Goal: Task Accomplishment & Management: Manage account settings

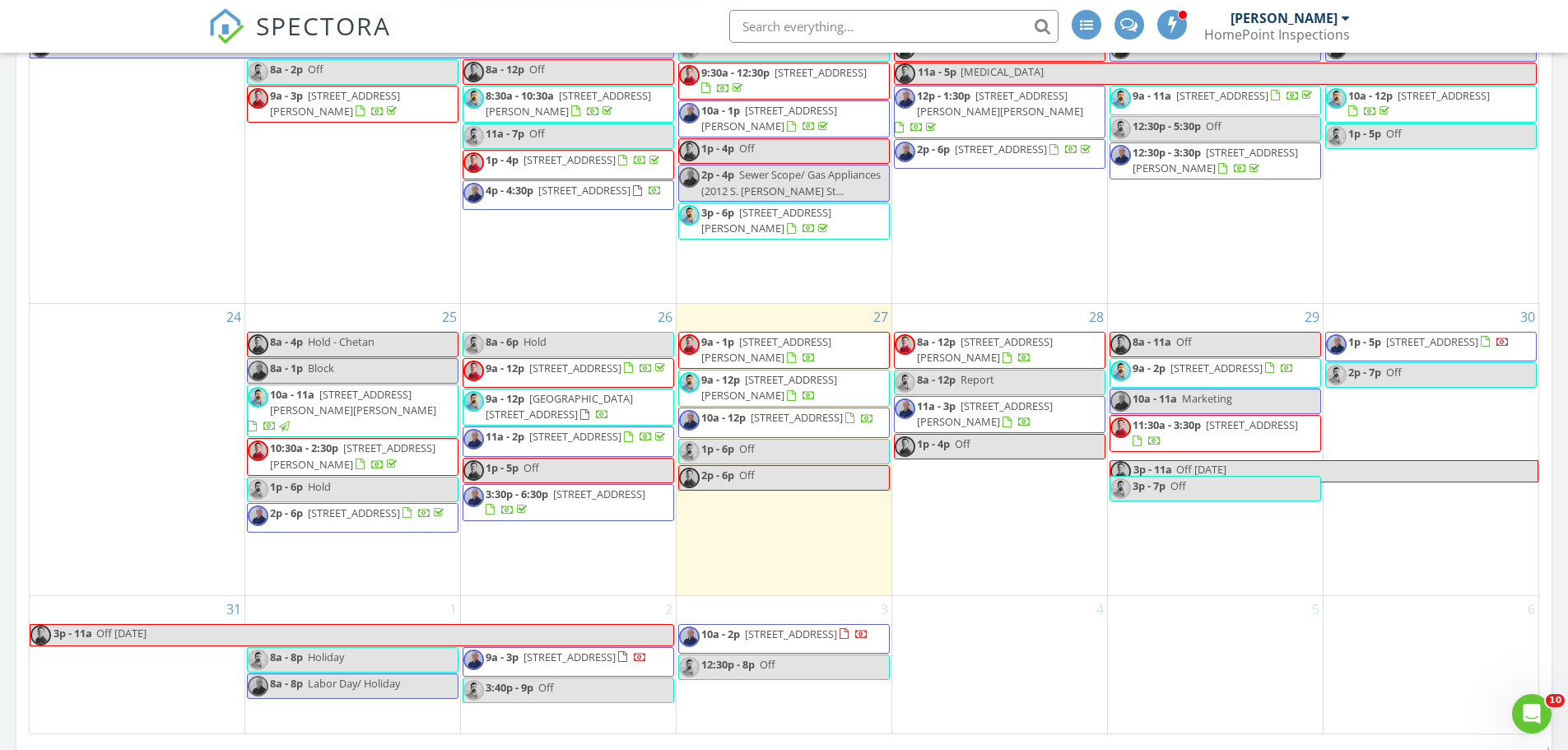
scroll to position [1235, 0]
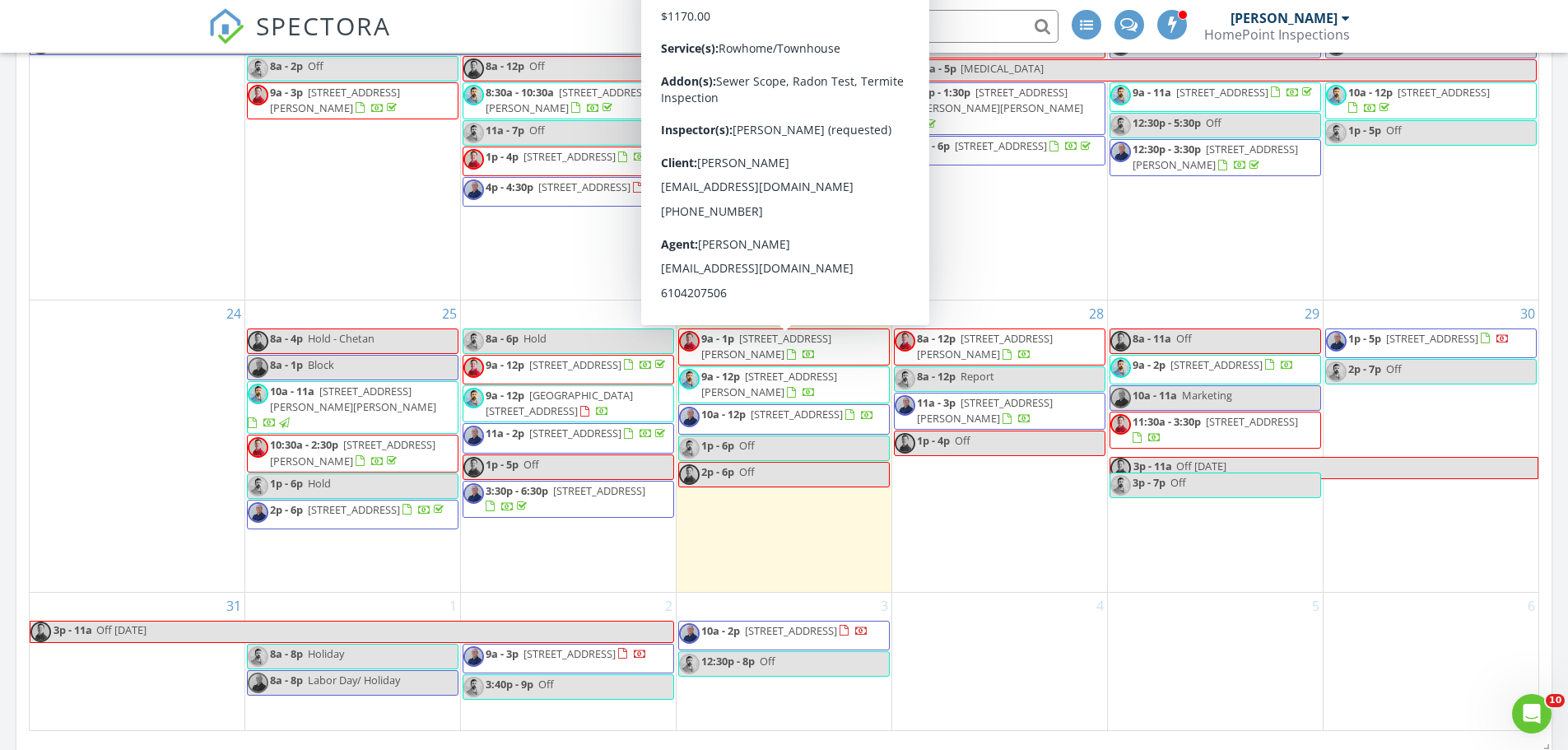
drag, startPoint x: 845, startPoint y: 372, endPoint x: 847, endPoint y: 357, distance: 15.1
click at [847, 357] on span "9a - 1p 1822 N Croskey St , Philadelphia 19121" at bounding box center [784, 347] width 209 height 32
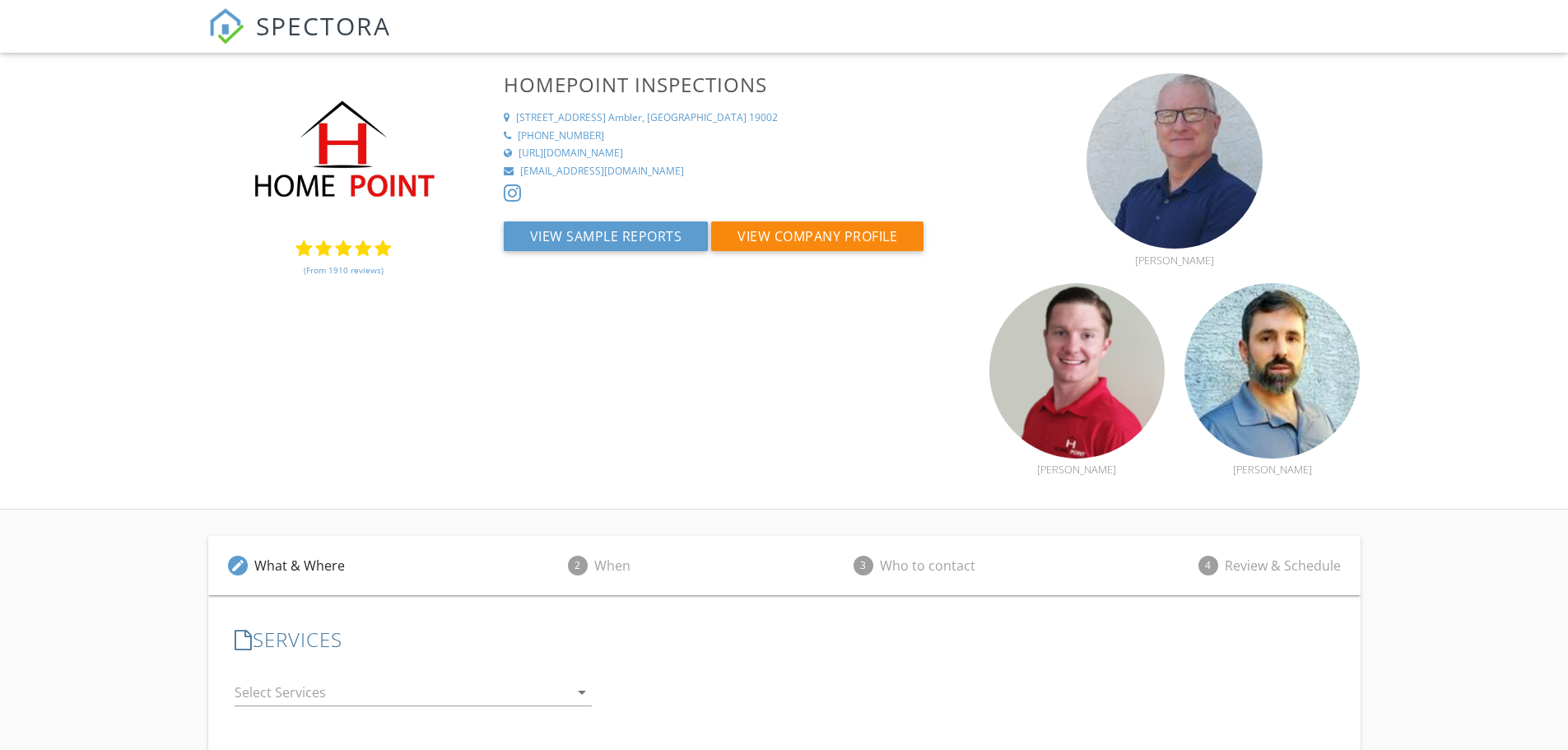
click at [347, 269] on link "(From 1910 reviews)" at bounding box center [344, 270] width 80 height 28
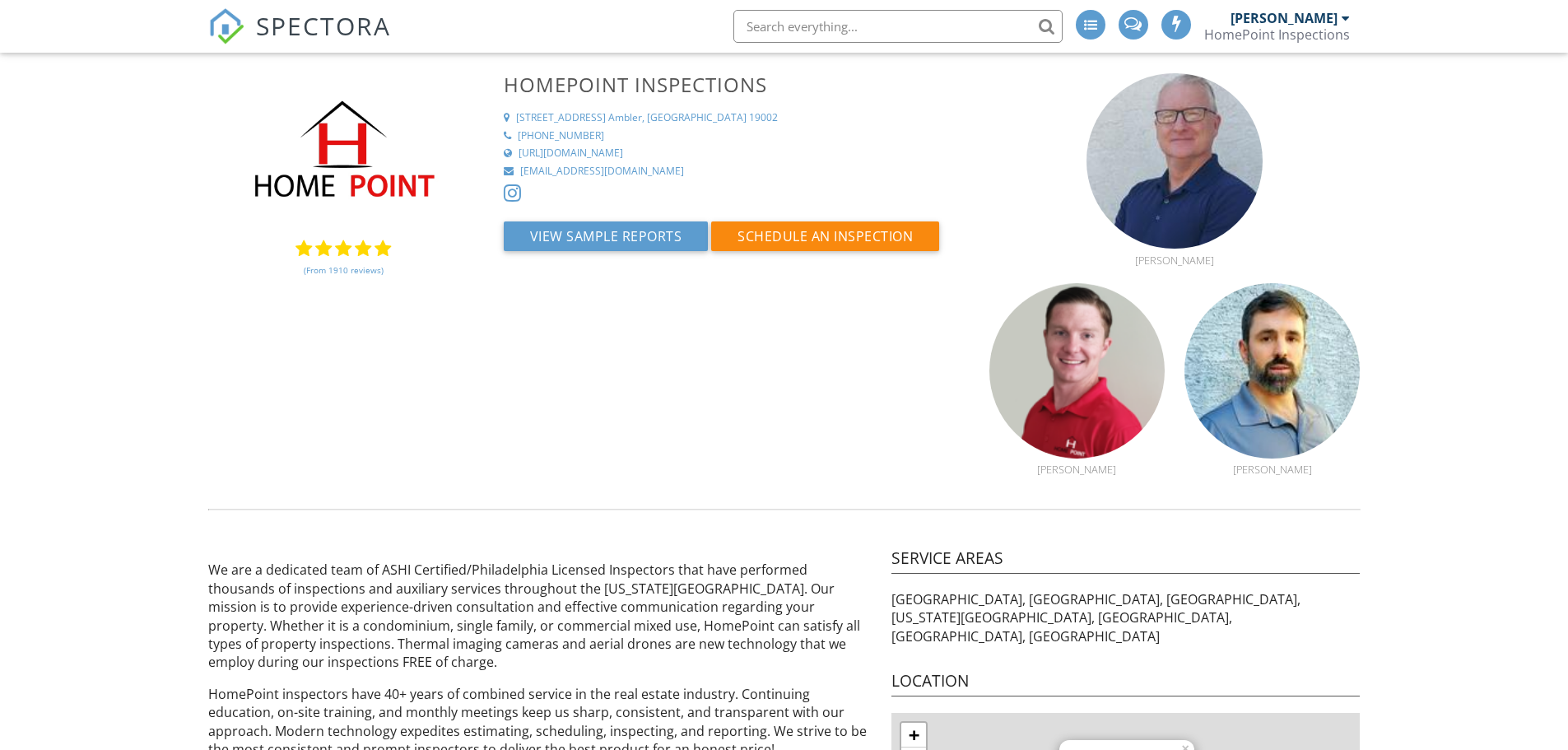
click at [347, 269] on link "(From 1910 reviews)" at bounding box center [344, 270] width 80 height 28
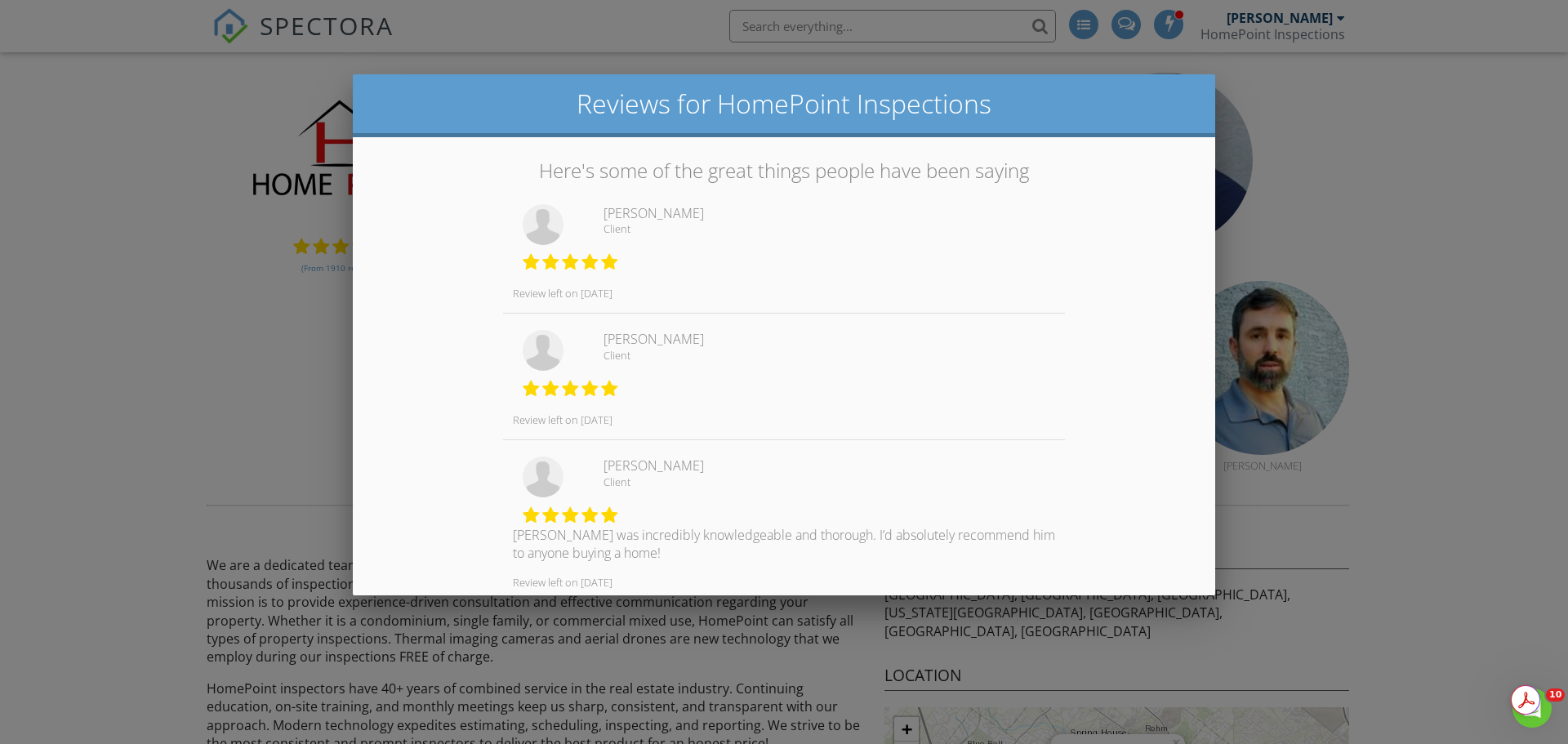
click at [295, 342] on div at bounding box center [784, 384] width 1568 height 930
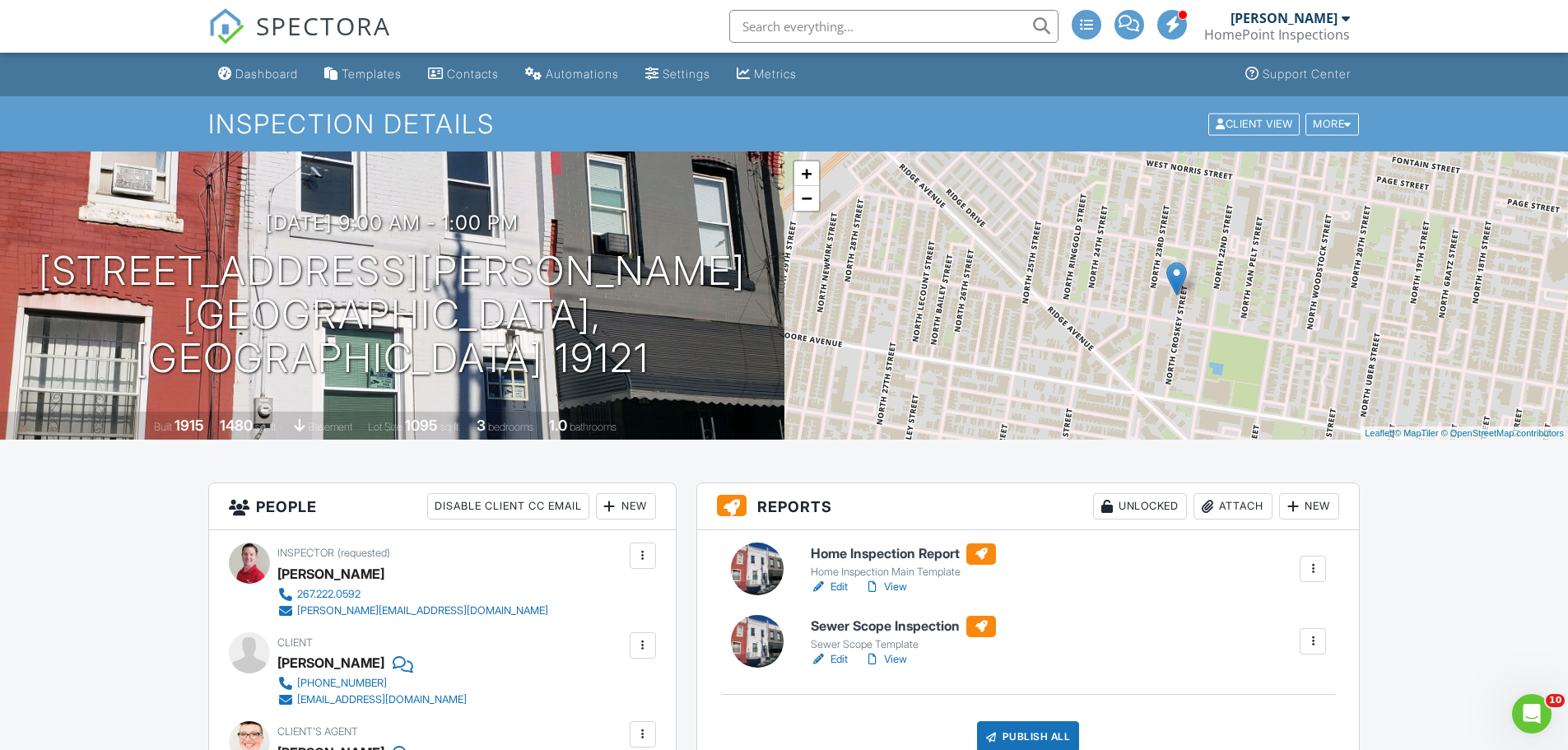
click at [1236, 508] on div "Attach" at bounding box center [1232, 506] width 79 height 26
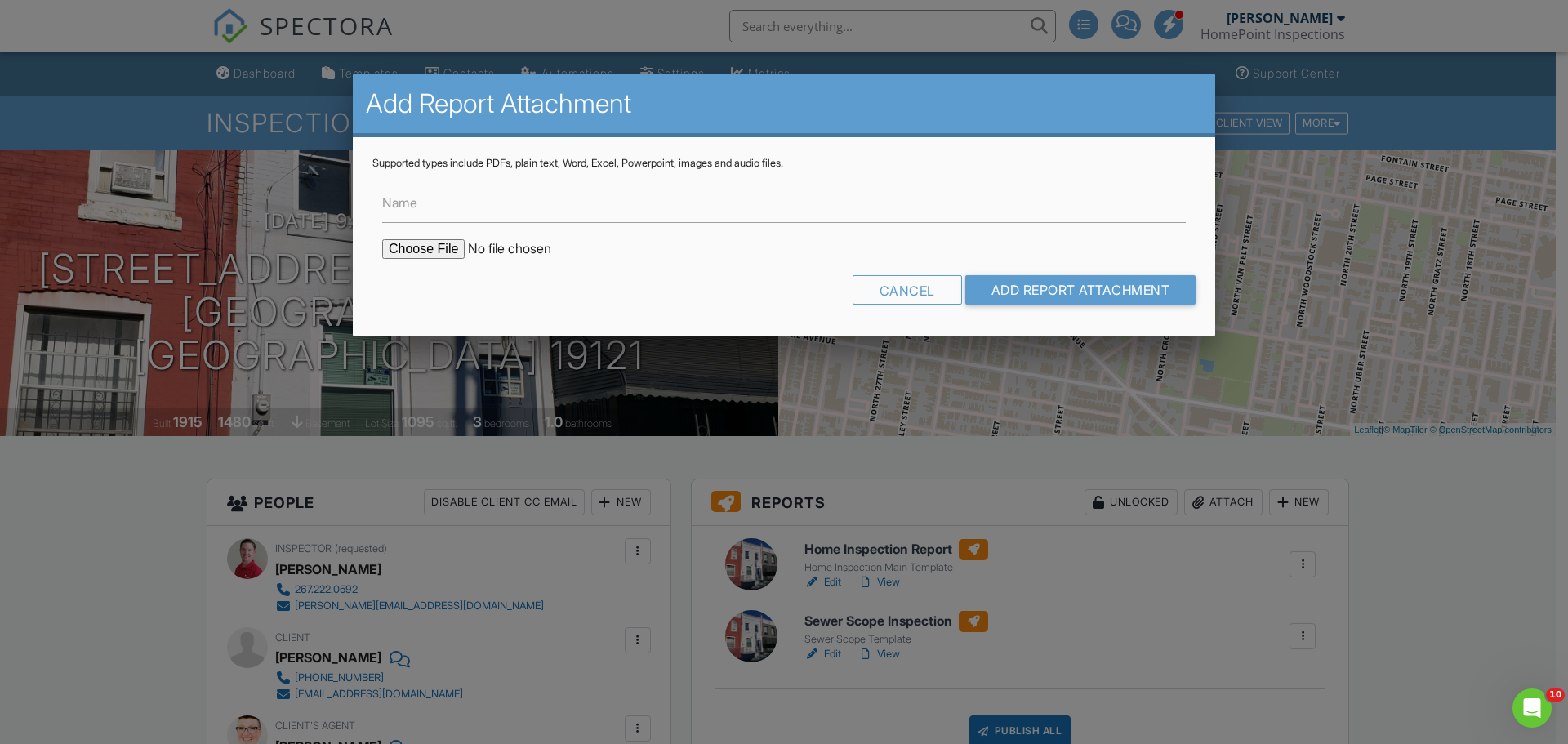
click at [448, 248] on input "file" at bounding box center [521, 249] width 278 height 19
type input "C:\fakepath\Termite Report 1822 N Croskey St.pdf"
click at [1019, 268] on form "Name Cancel Add Report Attachment" at bounding box center [784, 243] width 823 height 147
click at [1019, 294] on input "Add Report Attachment" at bounding box center [1081, 289] width 231 height 29
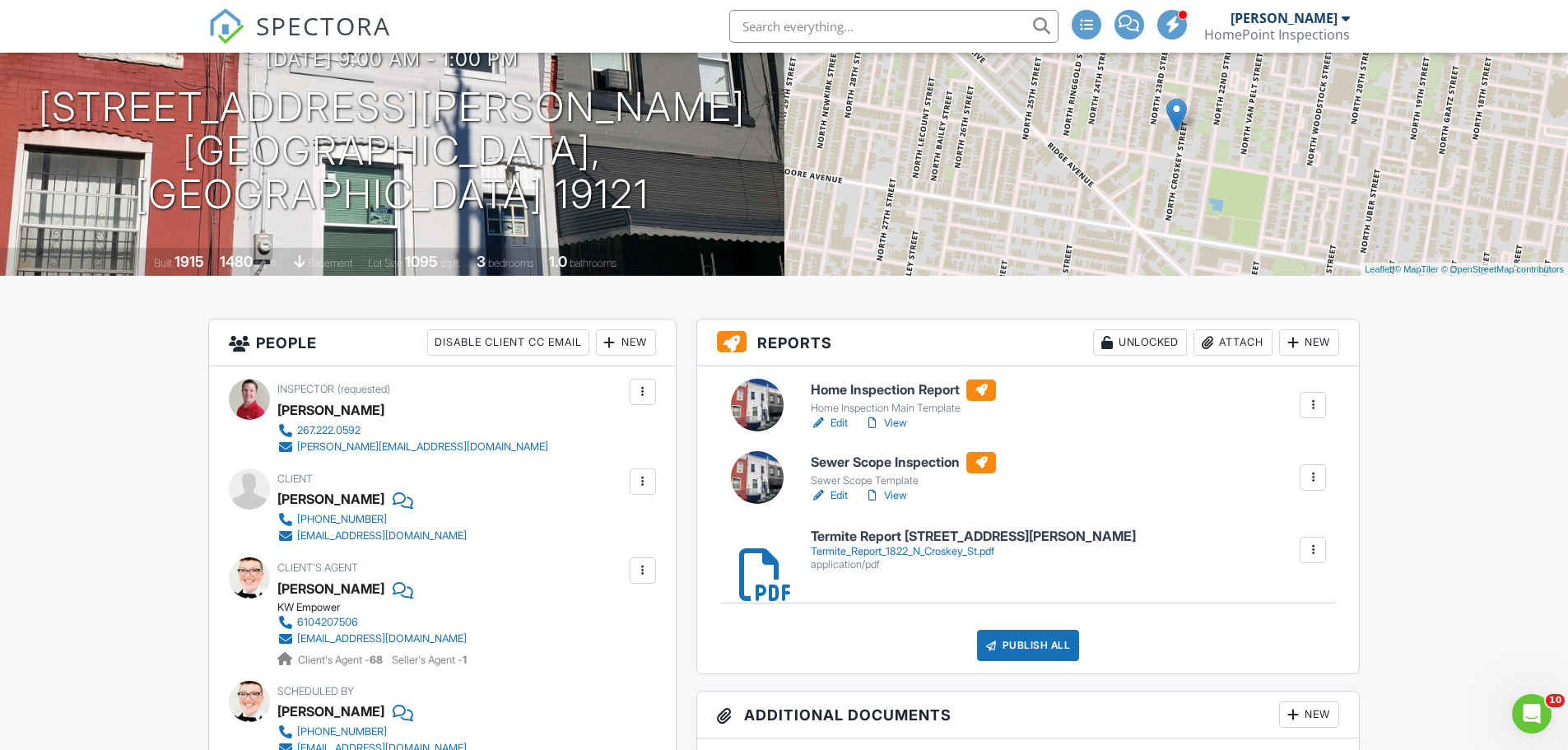
scroll to position [164, 0]
click at [837, 491] on link "Edit" at bounding box center [829, 494] width 37 height 17
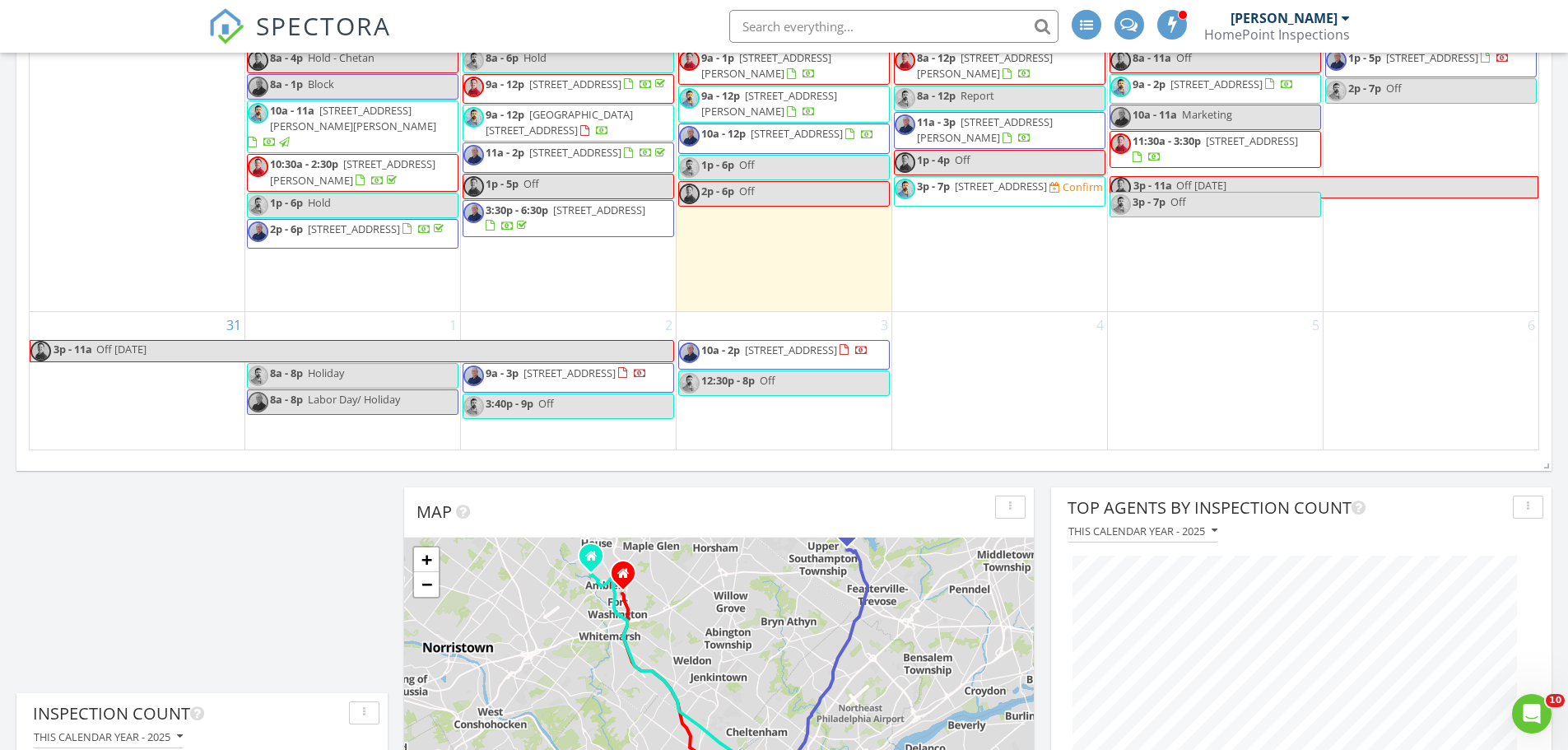
scroll to position [1395, 0]
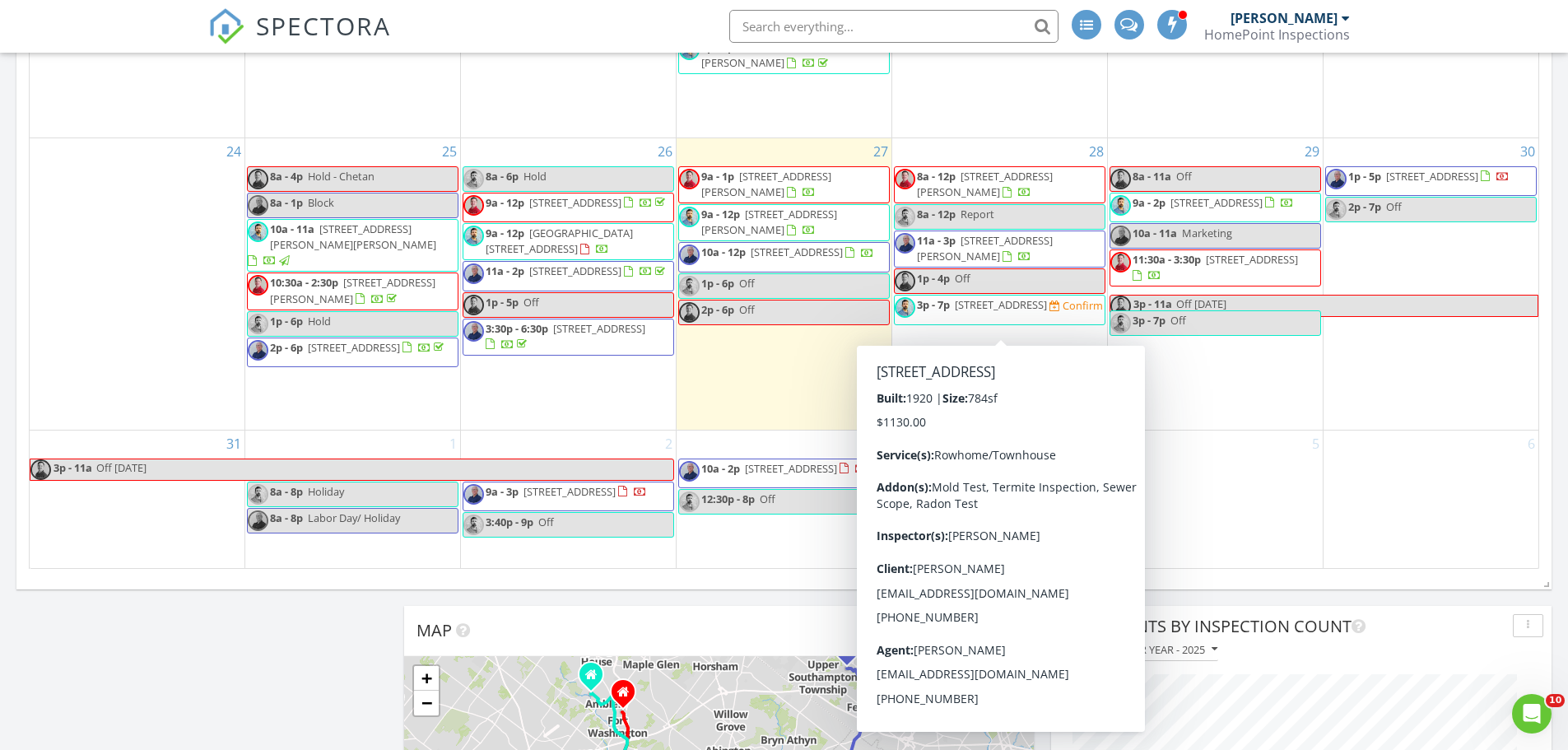
click at [961, 312] on span "665 E Wensley St, Philadelphia 19134" at bounding box center [1001, 305] width 92 height 15
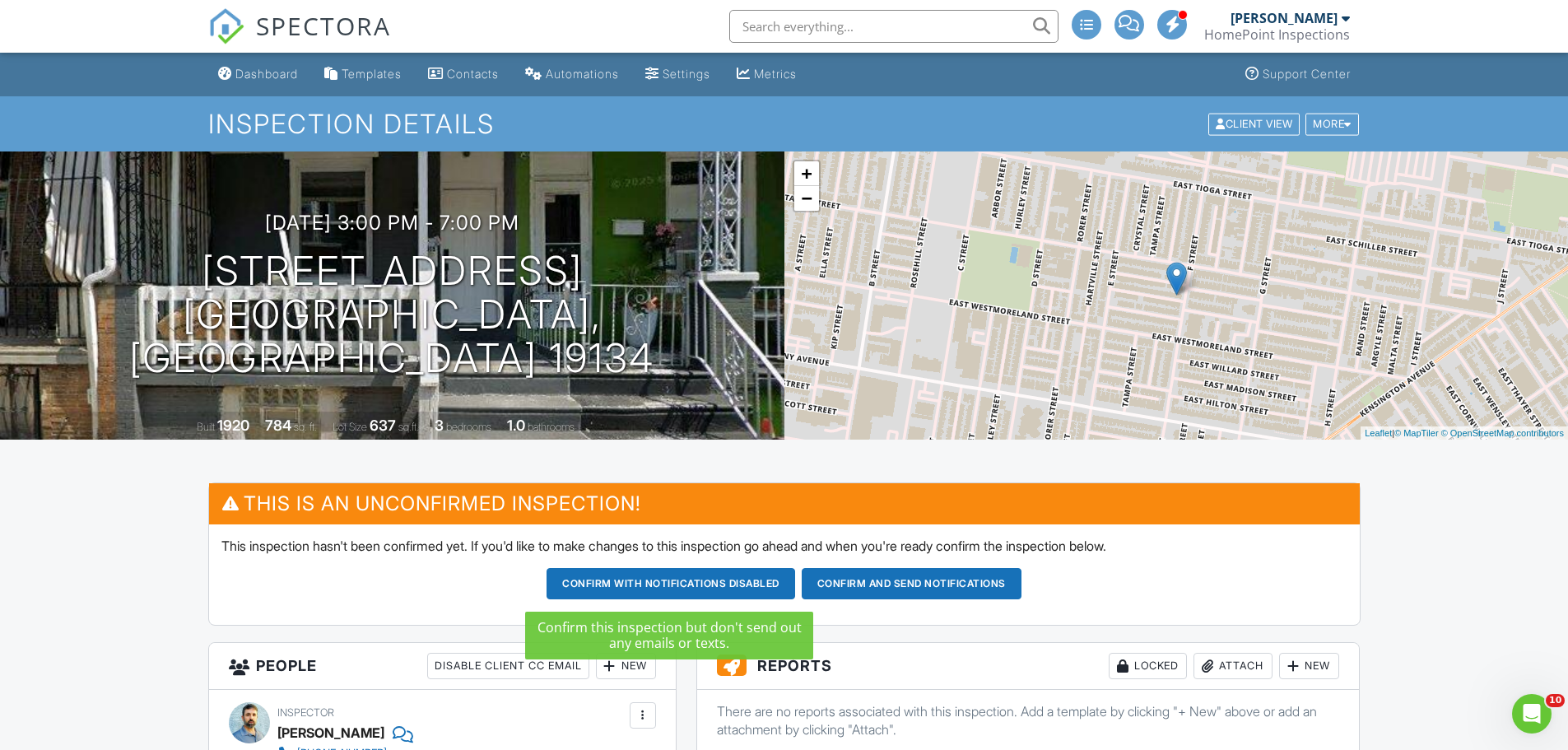
click at [795, 577] on button "Confirm and send notifications" at bounding box center [670, 584] width 249 height 31
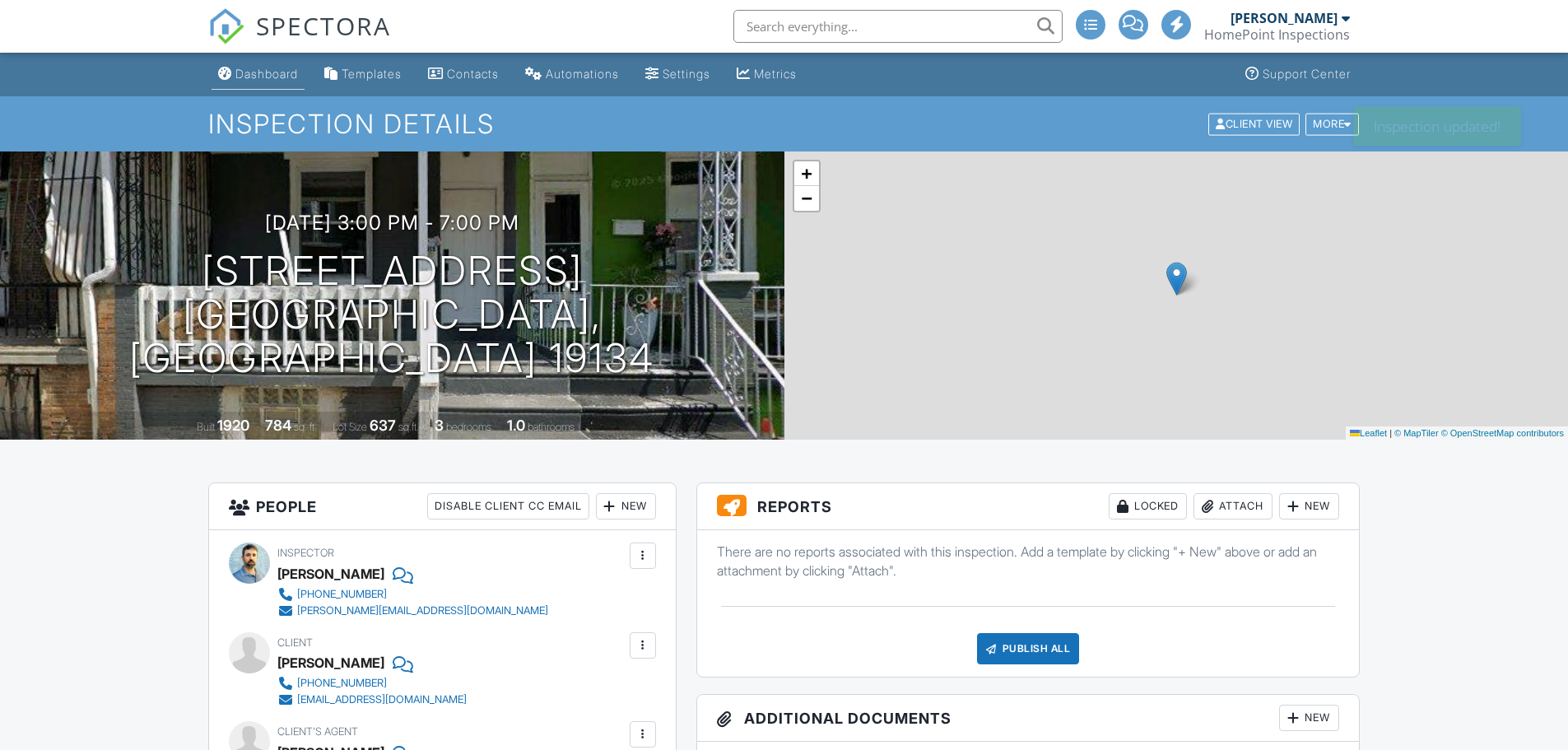
click at [248, 70] on div "Dashboard" at bounding box center [267, 73] width 63 height 14
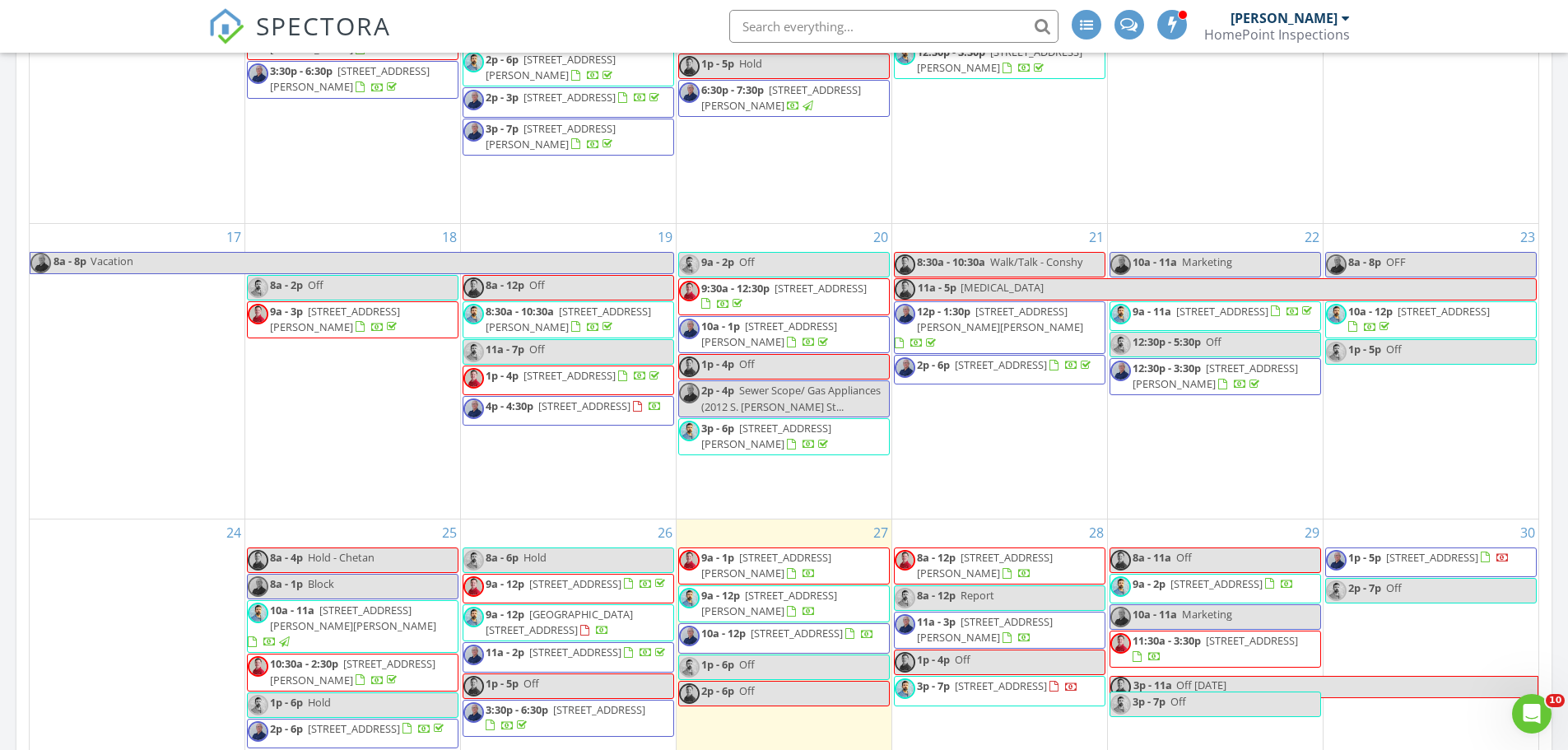
scroll to position [1018, 0]
